Goal: Task Accomplishment & Management: Manage account settings

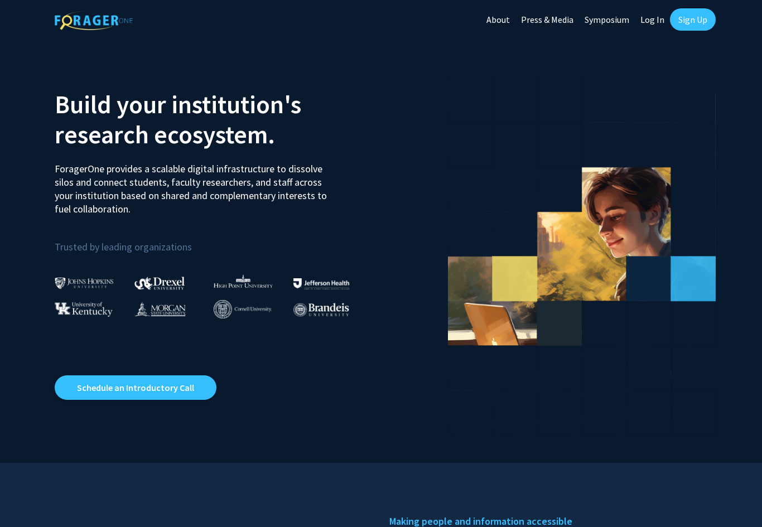
click at [649, 21] on link "Log In" at bounding box center [652, 19] width 35 height 39
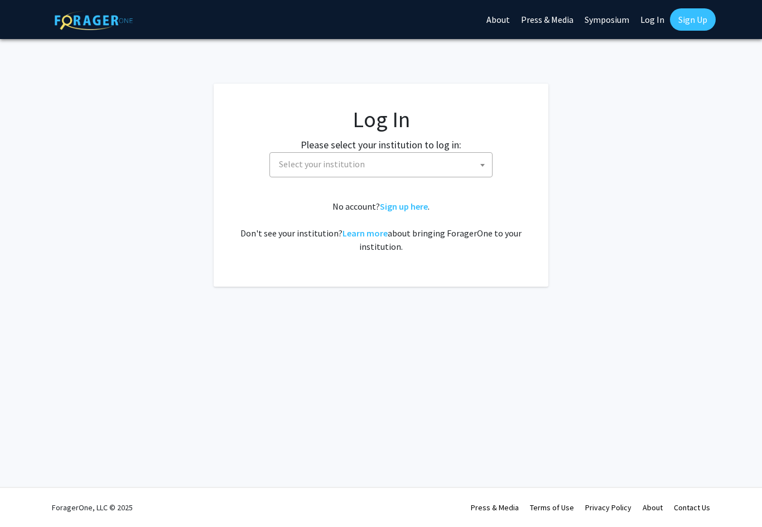
click at [457, 150] on label "Please select your institution to log in:" at bounding box center [381, 144] width 161 height 15
click at [441, 167] on span "Select your institution" at bounding box center [382, 164] width 217 height 23
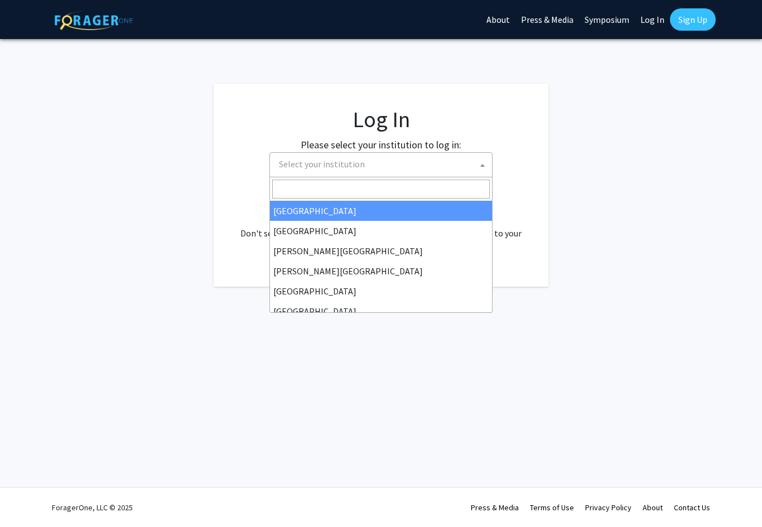
select select "27"
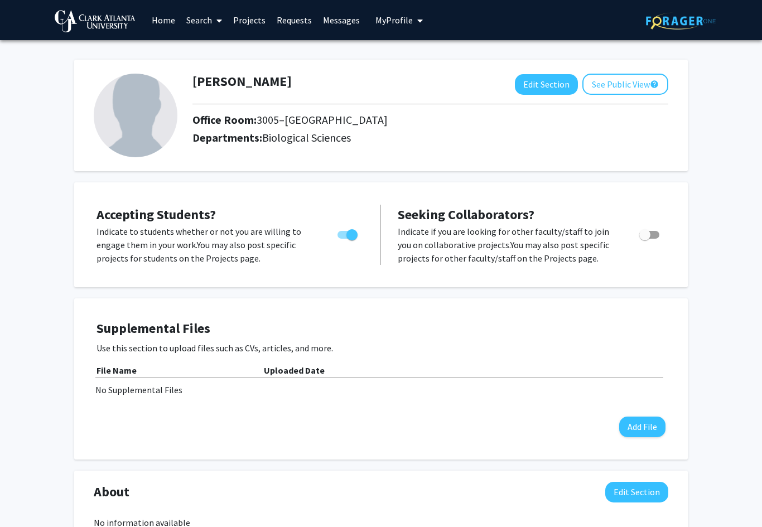
click at [545, 78] on button "Edit Section" at bounding box center [546, 84] width 63 height 21
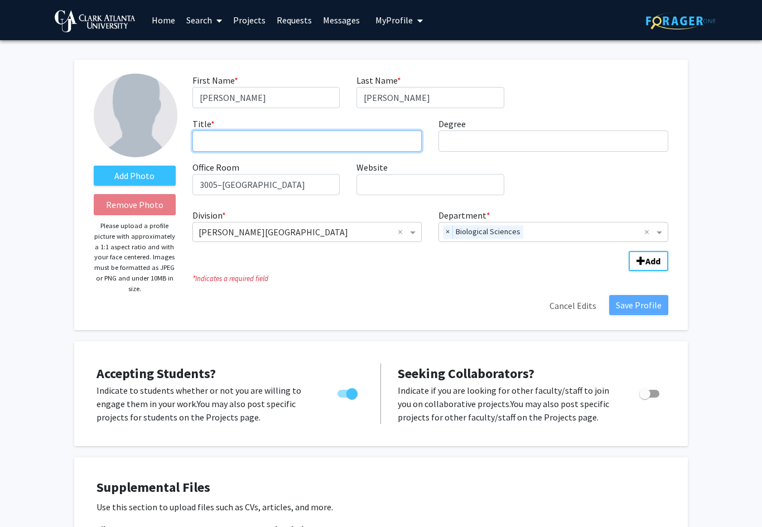
click at [355, 148] on input "Title * required" at bounding box center [307, 140] width 230 height 21
type input "Assistant Professor"
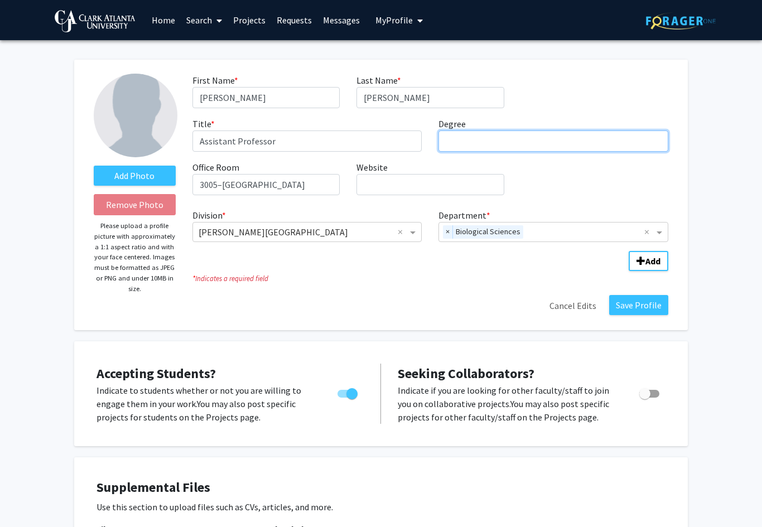
click at [526, 143] on input "Degree required" at bounding box center [553, 140] width 230 height 21
type input "PhD"
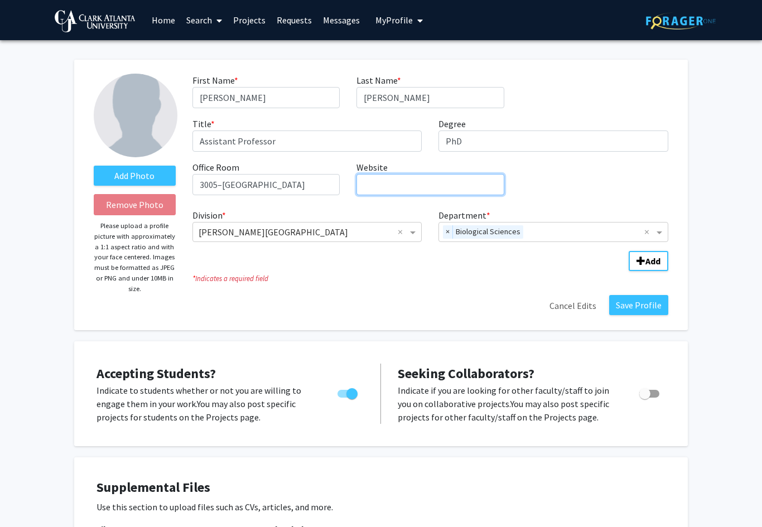
click at [455, 182] on input "Website required" at bounding box center [429, 184] width 147 height 21
click at [367, 184] on input "www.goldenlily.org" at bounding box center [429, 184] width 147 height 21
type input "http:.///www.goldenlily.org"
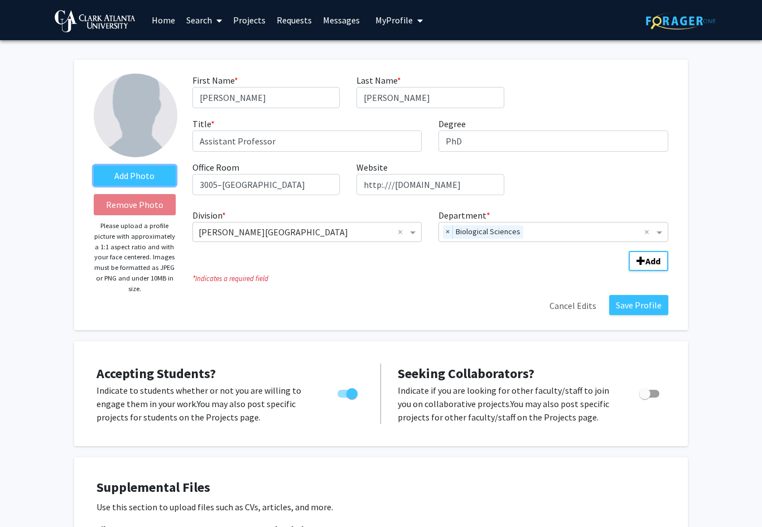
click at [132, 173] on label "Add Photo" at bounding box center [135, 176] width 82 height 20
click at [0, 0] on input "Add Photo" at bounding box center [0, 0] width 0 height 0
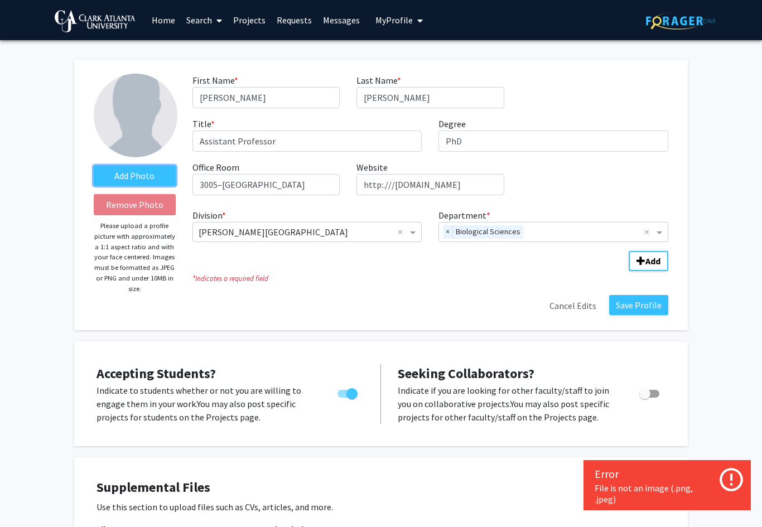
click at [136, 173] on label "Add Photo" at bounding box center [135, 176] width 82 height 20
click at [0, 0] on input "Add Photo" at bounding box center [0, 0] width 0 height 0
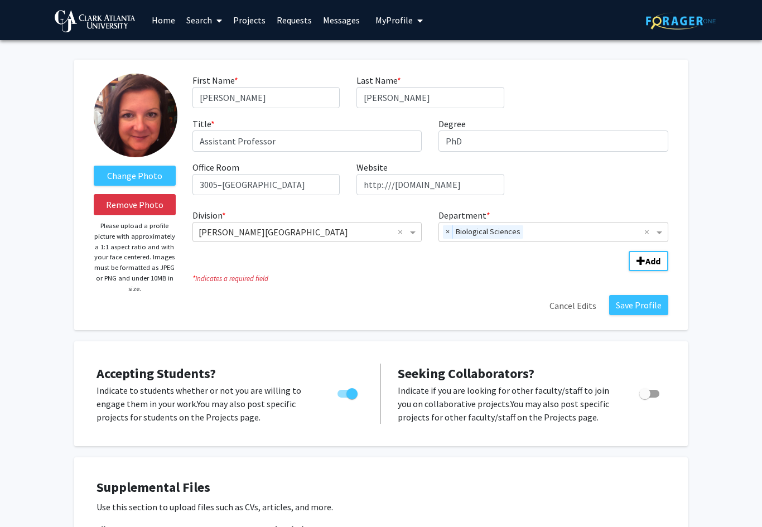
click at [646, 302] on button "Save Profile" at bounding box center [638, 305] width 59 height 20
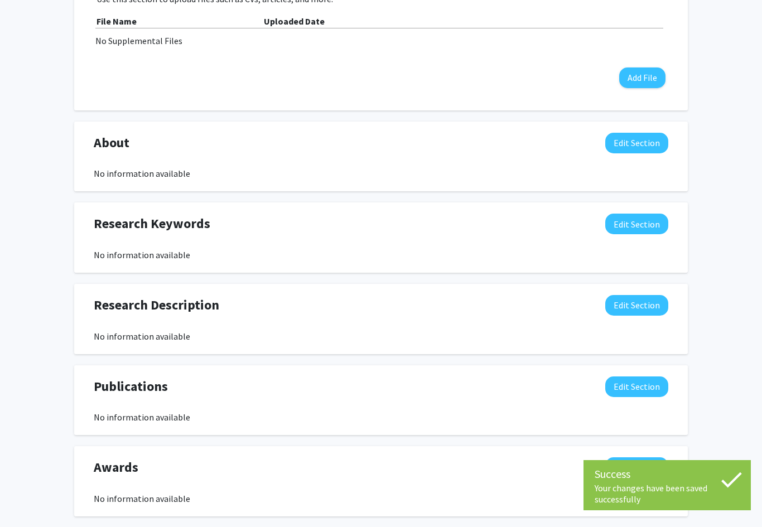
scroll to position [432, 0]
